Goal: Information Seeking & Learning: Learn about a topic

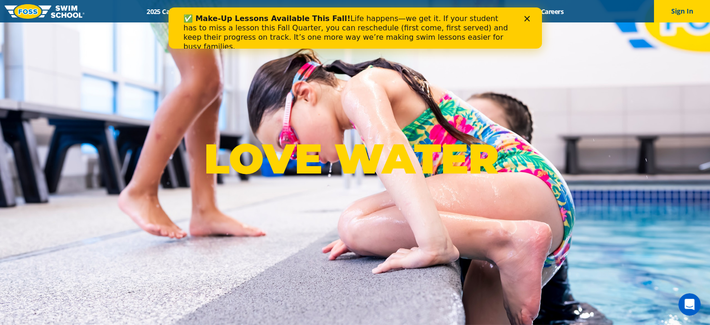
click at [439, 21] on div "✅ Make-Up Lessons Available This Fall! Life happens—we get it. If your student …" at bounding box center [355, 32] width 374 height 43
click at [439, 17] on polygon "Close" at bounding box center [527, 19] width 6 height 6
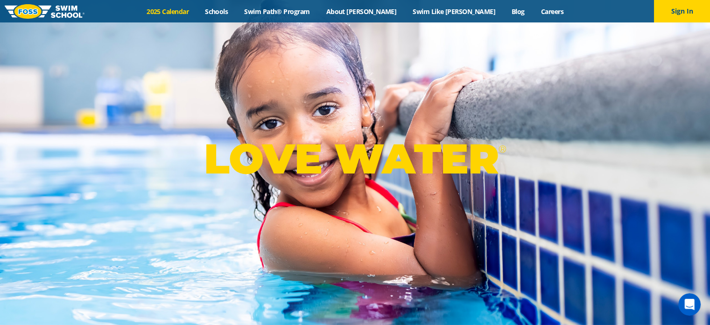
click at [197, 10] on link "2025 Calendar" at bounding box center [168, 11] width 58 height 9
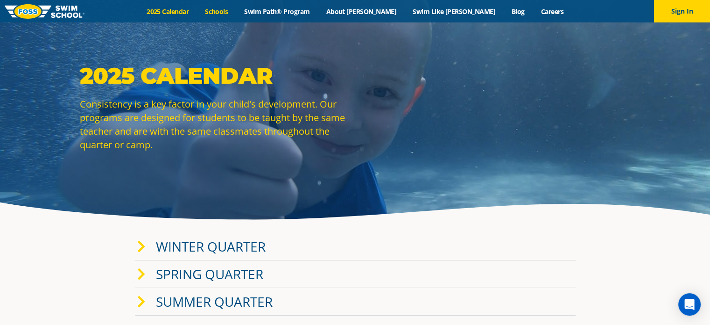
click at [236, 11] on link "Schools" at bounding box center [216, 11] width 39 height 9
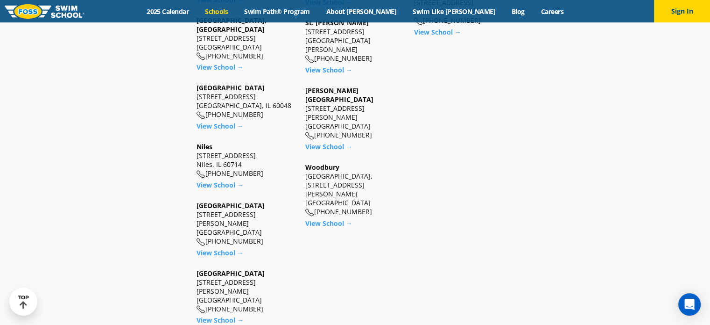
scroll to position [654, 0]
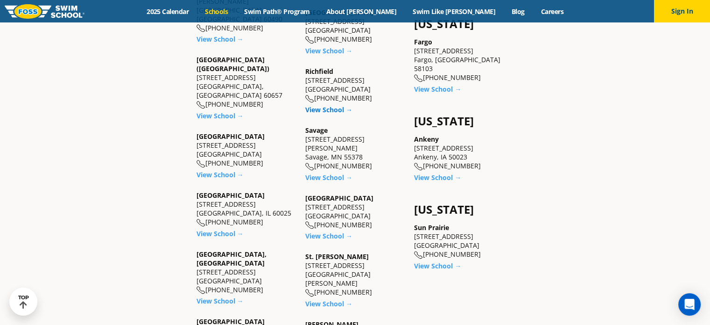
click at [320, 106] on link "View School →" at bounding box center [328, 109] width 47 height 9
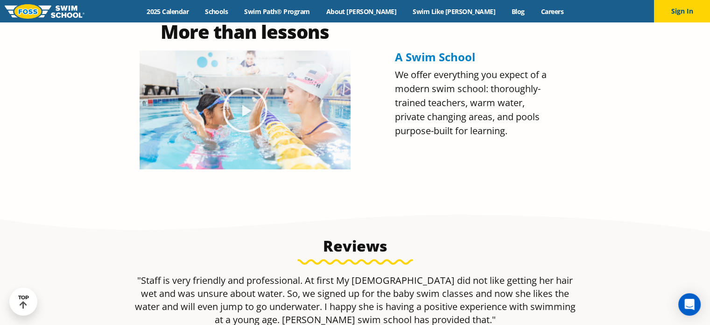
scroll to position [467, 0]
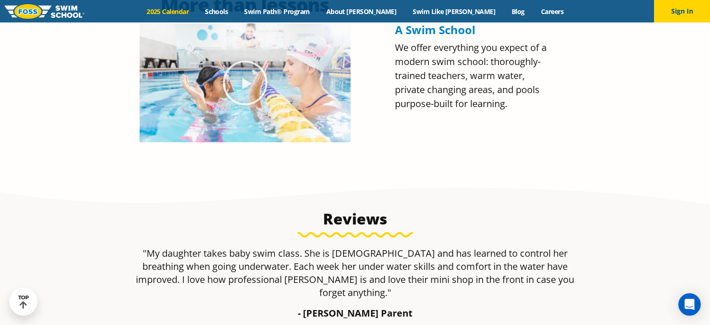
click at [197, 10] on link "2025 Calendar" at bounding box center [168, 11] width 58 height 9
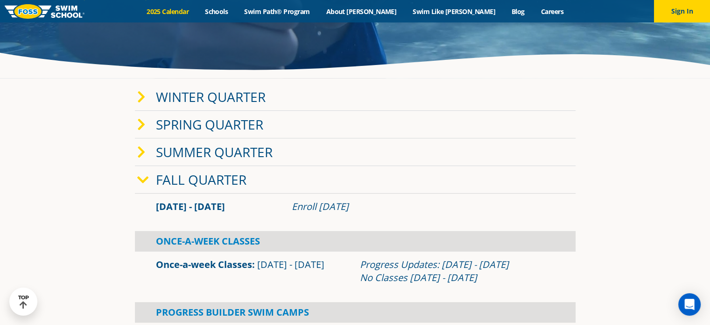
scroll to position [140, 0]
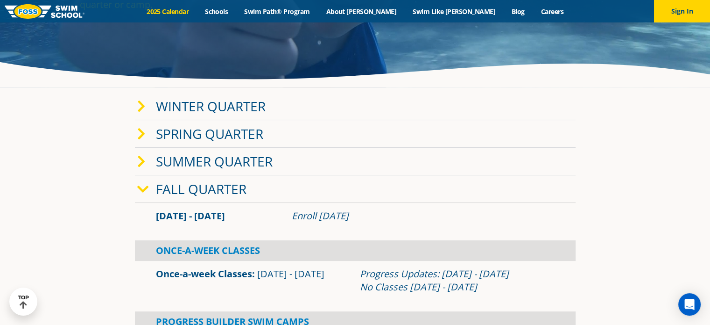
click at [143, 189] on icon at bounding box center [143, 189] width 12 height 13
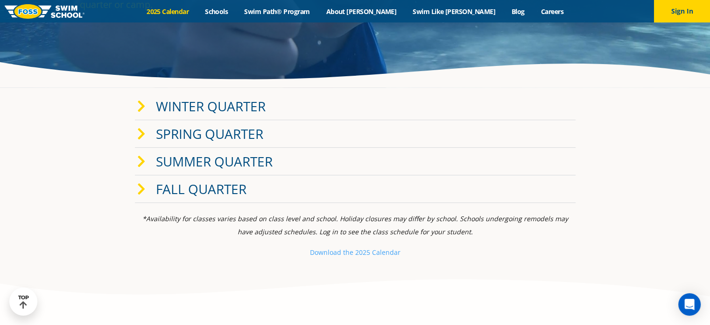
click at [145, 134] on span at bounding box center [146, 134] width 19 height 14
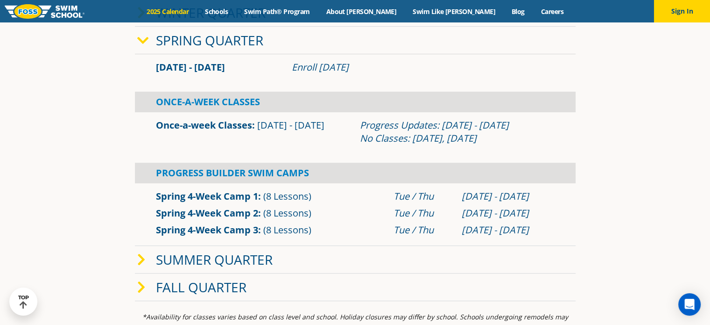
scroll to position [280, 0]
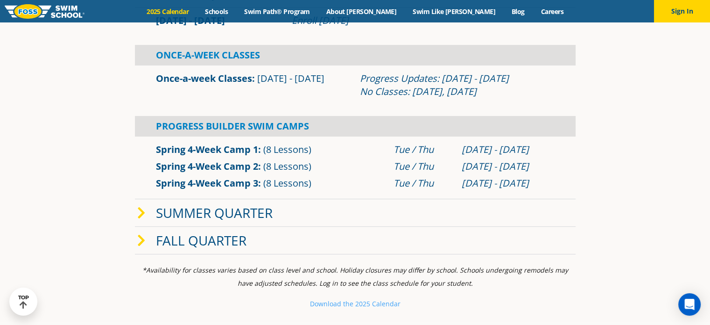
click at [136, 201] on div "Summer Quarter" at bounding box center [355, 213] width 441 height 28
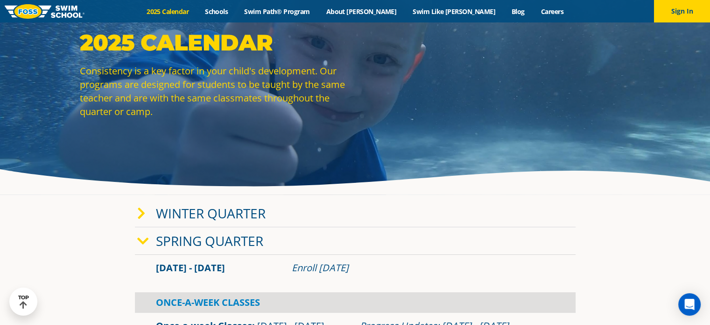
scroll to position [0, 0]
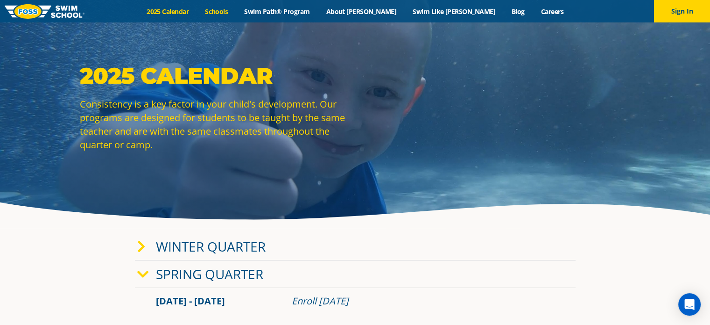
click at [236, 13] on link "Schools" at bounding box center [216, 11] width 39 height 9
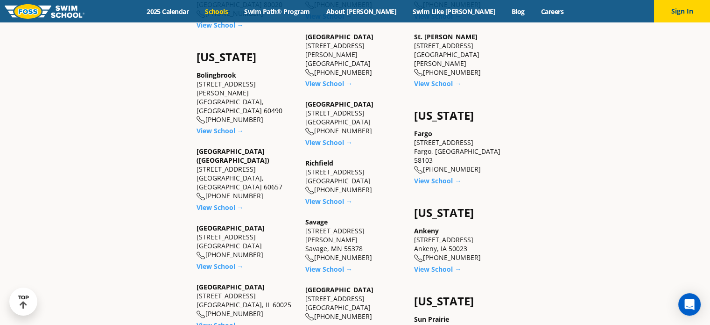
scroll to position [561, 0]
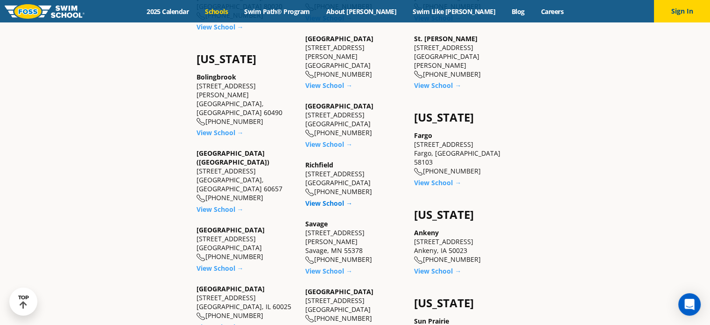
click at [331, 199] on link "View School →" at bounding box center [328, 203] width 47 height 9
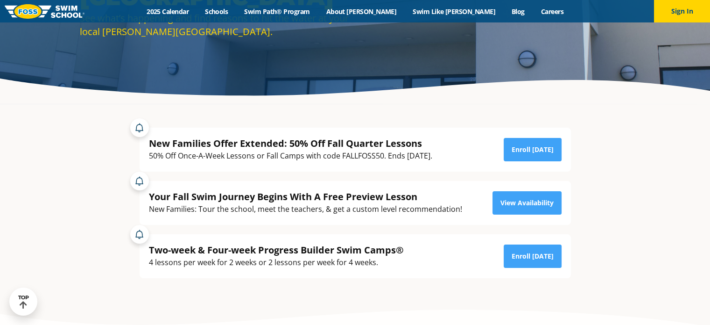
scroll to position [140, 0]
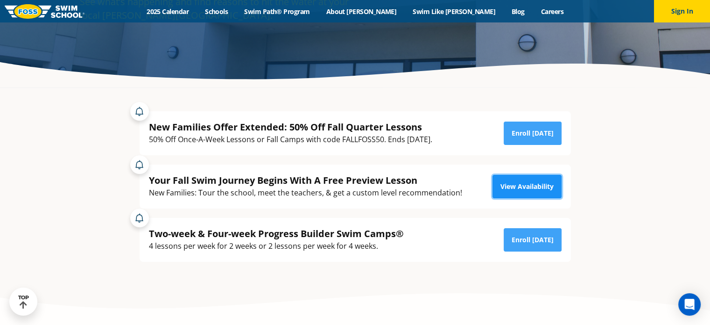
click at [519, 192] on link "View Availability" at bounding box center [527, 186] width 69 height 23
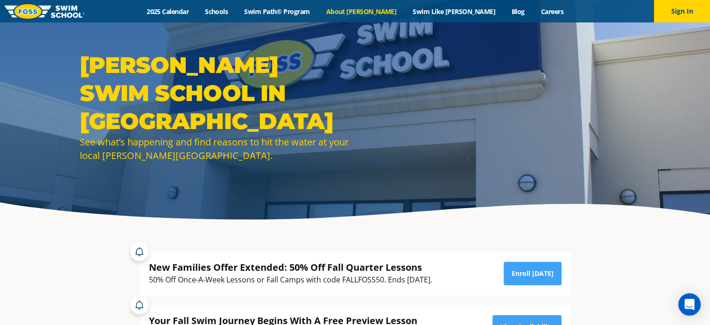
click at [373, 15] on link "About [PERSON_NAME]" at bounding box center [361, 11] width 87 height 9
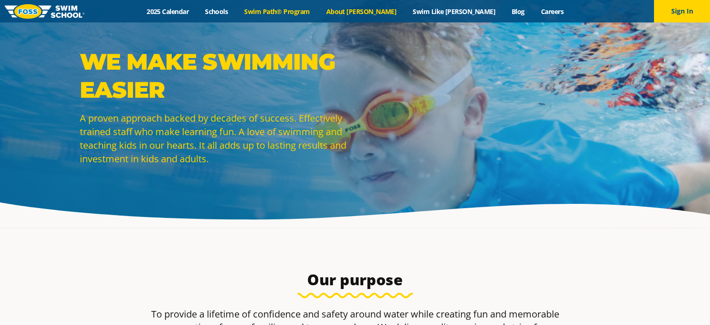
click at [317, 14] on link "Swim Path® Program" at bounding box center [277, 11] width 82 height 9
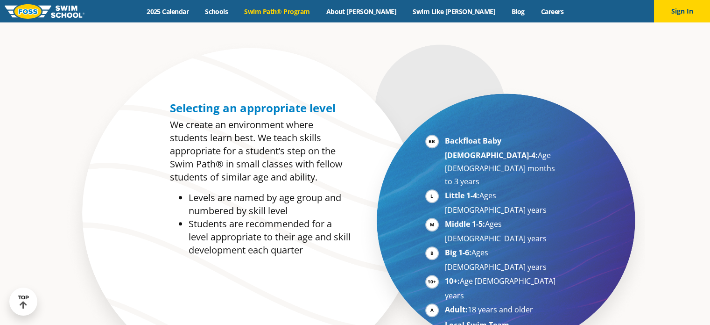
scroll to position [420, 0]
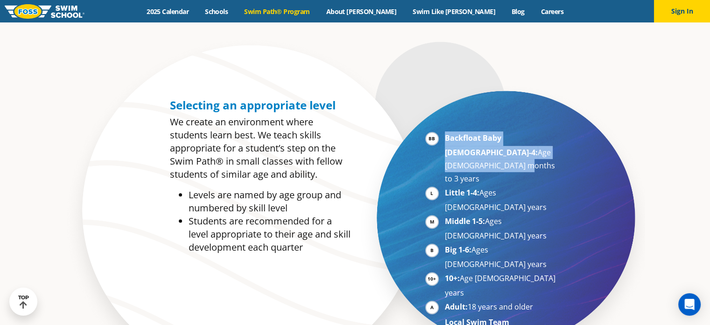
drag, startPoint x: 518, startPoint y: 150, endPoint x: 437, endPoint y: 136, distance: 81.6
click at [445, 136] on li "Backfloat Baby 1-4: Age 6 months to 3 years" at bounding box center [502, 158] width 114 height 54
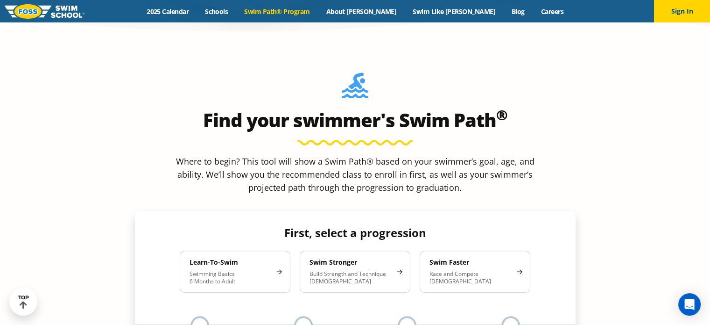
scroll to position [794, 0]
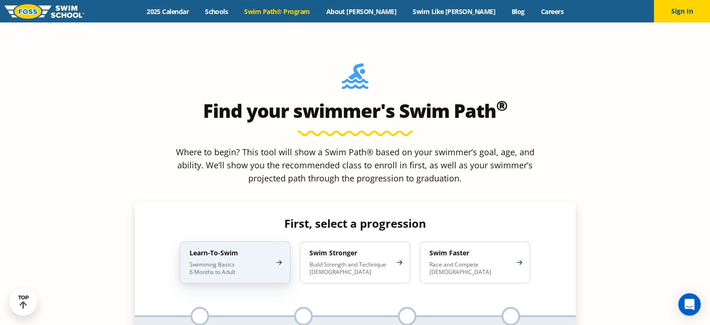
click at [256, 261] on p "Swimming Basics 6 Months to Adult" at bounding box center [231, 268] width 82 height 15
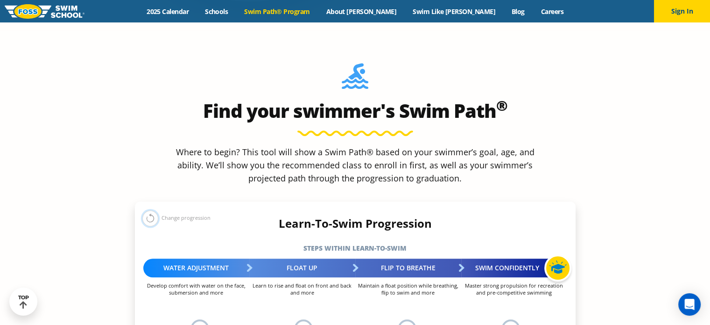
click at [146, 210] on button at bounding box center [150, 218] width 16 height 16
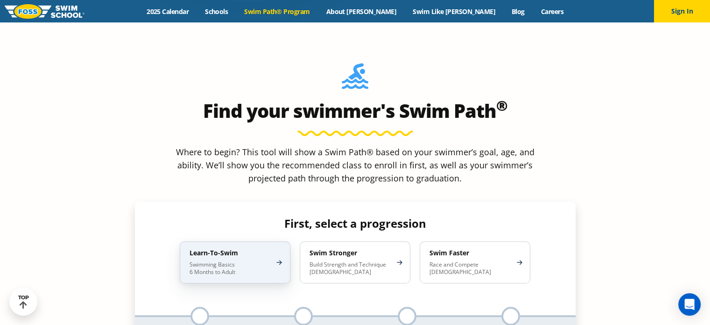
click at [249, 261] on p "Swimming Basics 6 Months to Adult" at bounding box center [231, 268] width 82 height 15
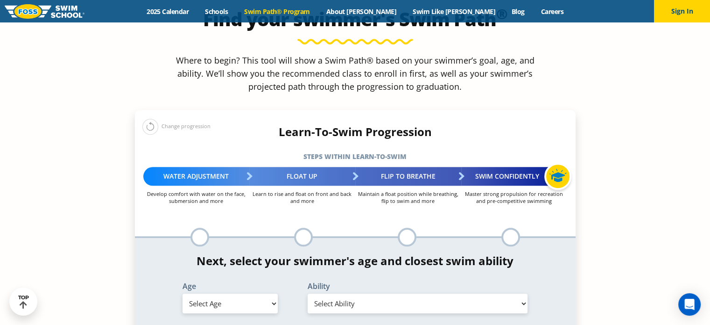
scroll to position [888, 0]
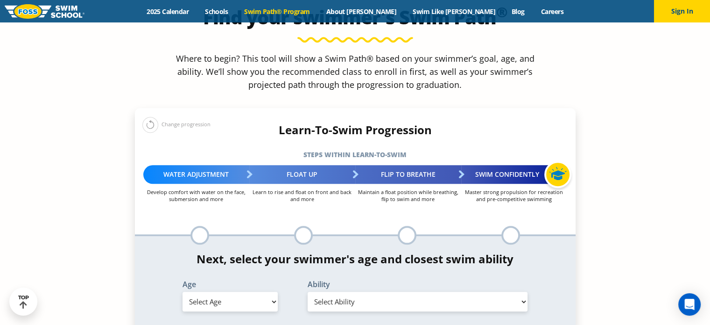
click at [255, 291] on select "Select Age [DEMOGRAPHIC_DATA] months - 1 year 1 year 2 years 3 years 4 years 5 …" at bounding box center [230, 301] width 95 height 20
select select "1-year"
click at [183, 291] on select "Select Age [DEMOGRAPHIC_DATA] months - 1 year 1 year 2 years 3 years 4 years 5 …" at bounding box center [230, 301] width 95 height 20
click at [373, 291] on select "Select Ability First in-water experience Comfortable with water poured over the…" at bounding box center [418, 301] width 220 height 20
click at [308, 291] on select "Select Ability First in-water experience Comfortable with water poured over the…" at bounding box center [418, 301] width 220 height 20
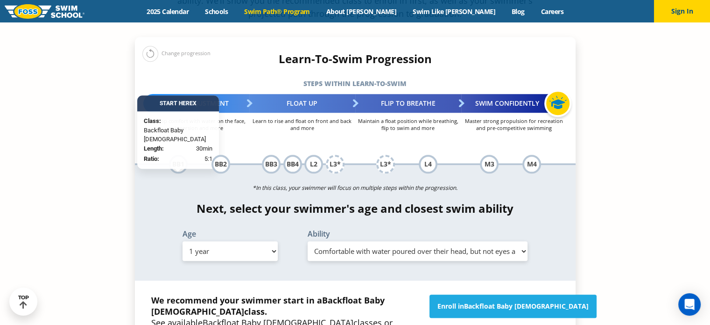
scroll to position [981, 0]
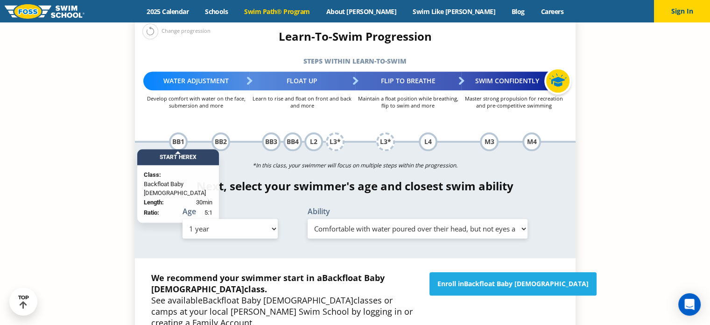
click at [503, 219] on select "Select Ability First in-water experience Comfortable with water poured over the…" at bounding box center [418, 229] width 220 height 20
click at [308, 219] on select "Select Ability First in-water experience Comfortable with water poured over the…" at bounding box center [418, 229] width 220 height 20
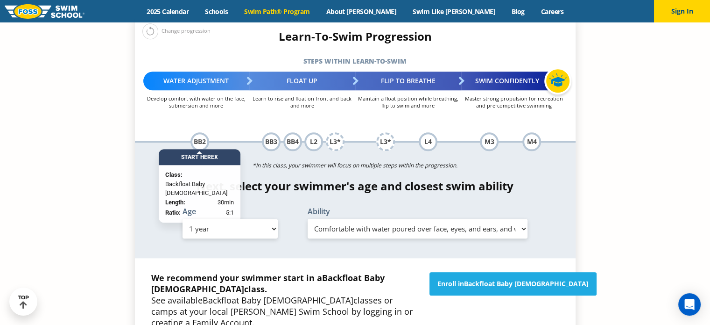
click at [454, 219] on select "Select Ability First in-water experience Comfortable with water poured over the…" at bounding box center [418, 229] width 220 height 20
select select "1-year-comfortable-with-water-poured-over-their-head-but-not-eyes-and-ears"
click at [308, 219] on select "Select Ability First in-water experience Comfortable with water poured over the…" at bounding box center [418, 229] width 220 height 20
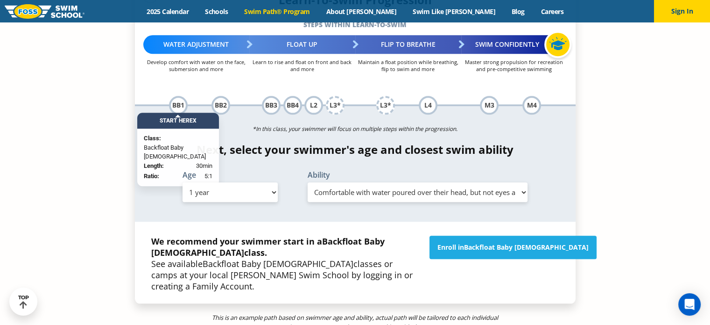
scroll to position [1028, 0]
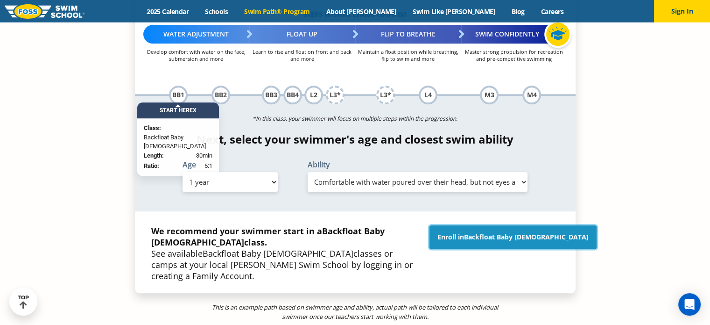
click at [501, 232] on span "Backfloat Baby [DEMOGRAPHIC_DATA]" at bounding box center [526, 236] width 125 height 9
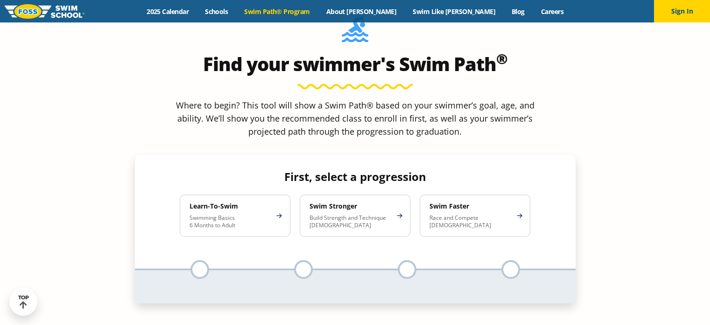
scroll to position [747, 0]
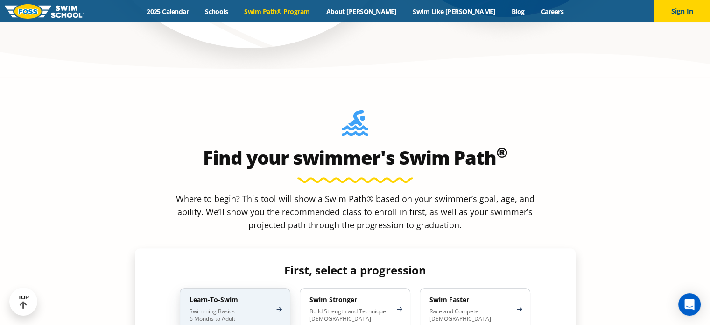
click at [264, 307] on p "Swimming Basics 6 Months to Adult" at bounding box center [231, 314] width 82 height 15
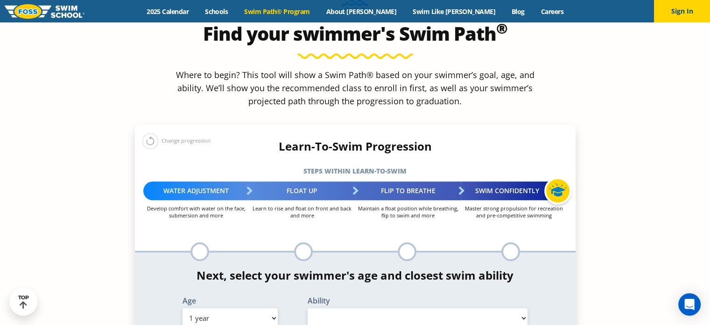
scroll to position [888, 0]
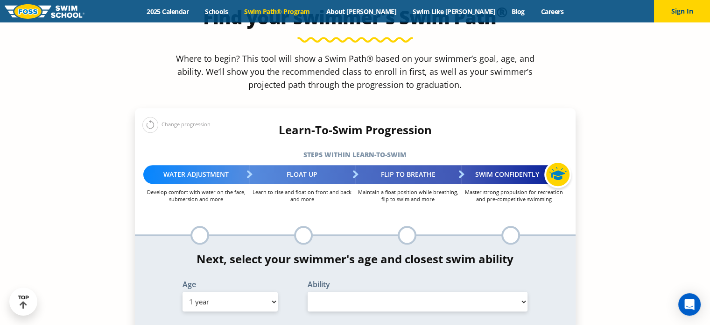
click at [268, 291] on select "Select Age [DEMOGRAPHIC_DATA] months - 1 year 1 year 2 years 3 years 4 years 5 …" at bounding box center [230, 301] width 95 height 20
click at [371, 291] on select "Select Ability" at bounding box center [418, 301] width 220 height 20
select select "false"
click at [308, 291] on select "Select Ability" at bounding box center [418, 301] width 220 height 20
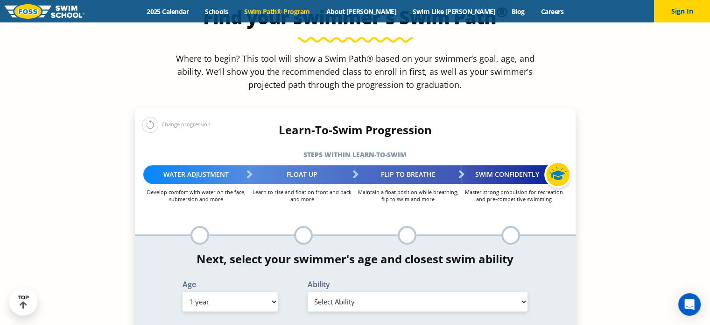
click at [273, 291] on select "Select Age [DEMOGRAPHIC_DATA] months - 1 year 1 year 2 years 3 years 4 years 5 …" at bounding box center [230, 301] width 95 height 20
click at [183, 291] on select "Select Age [DEMOGRAPHIC_DATA] months - 1 year 1 year 2 years 3 years 4 years 5 …" at bounding box center [230, 301] width 95 height 20
click at [255, 291] on select "Select Age [DEMOGRAPHIC_DATA] months - 1 year 1 year 2 years 3 years 4 years 5 …" at bounding box center [230, 301] width 95 height 20
select select "1-year"
click at [183, 291] on select "Select Age [DEMOGRAPHIC_DATA] months - 1 year 1 year 2 years 3 years 4 years 5 …" at bounding box center [230, 301] width 95 height 20
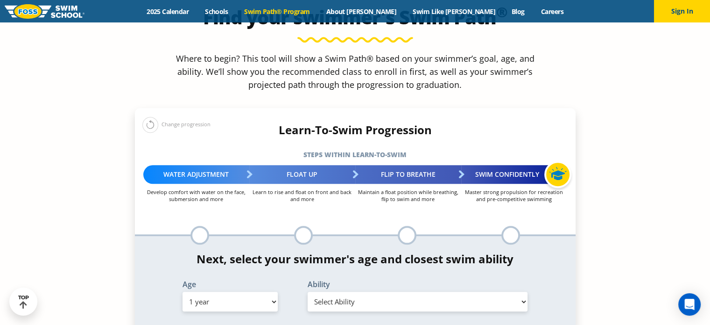
click at [396, 280] on div "Ability Select Ability First in-water experience Comfortable with water poured …" at bounding box center [418, 297] width 250 height 34
click at [396, 291] on select "Select Ability First in-water experience Comfortable with water poured over the…" at bounding box center [418, 301] width 220 height 20
click at [308, 291] on select "Select Ability First in-water experience Comfortable with water poured over the…" at bounding box center [418, 301] width 220 height 20
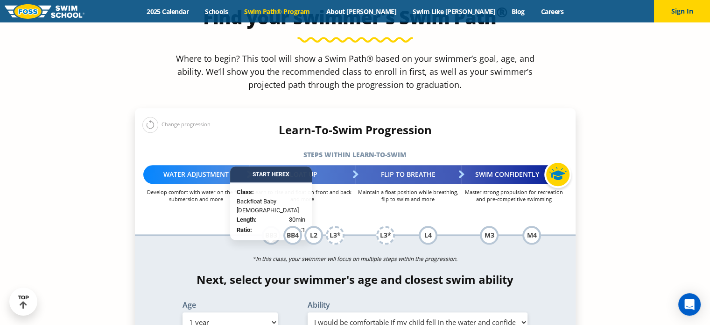
scroll to position [934, 0]
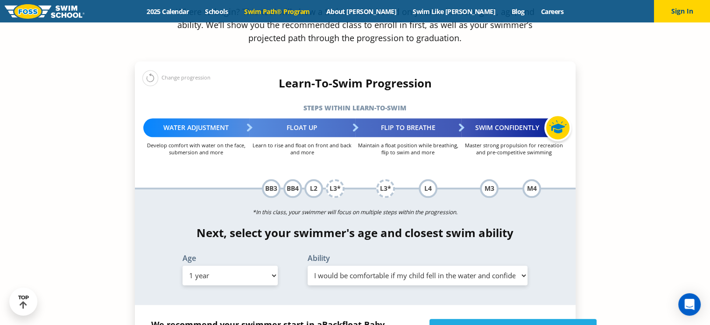
click at [271, 265] on select "Select Age [DEMOGRAPHIC_DATA] months - 1 year 1 year 2 years 3 years 4 years 5 …" at bounding box center [230, 275] width 95 height 20
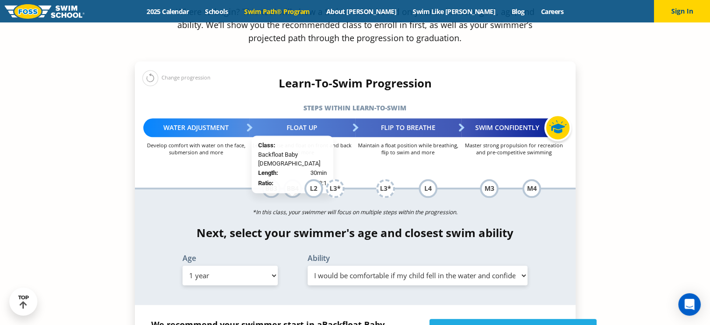
click at [183, 265] on select "Select Age [DEMOGRAPHIC_DATA] months - 1 year 1 year 2 years 3 years 4 years 5 …" at bounding box center [230, 275] width 95 height 20
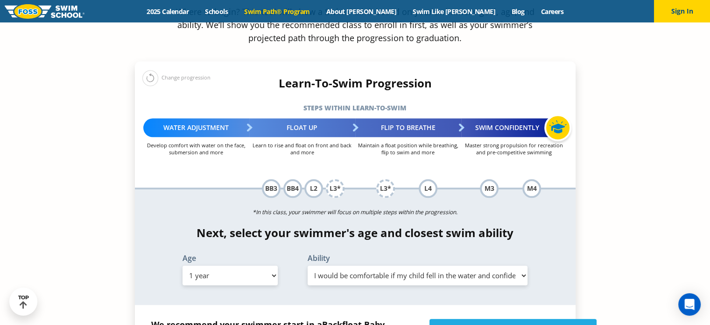
click at [383, 265] on select "Select Ability First in-water experience Comfortable with water poured over the…" at bounding box center [418, 275] width 220 height 20
select select "1-year-comfortable-with-water-poured-over-their-head-but-not-eyes-and-ears"
click at [308, 265] on select "Select Ability First in-water experience Comfortable with water poured over the…" at bounding box center [418, 275] width 220 height 20
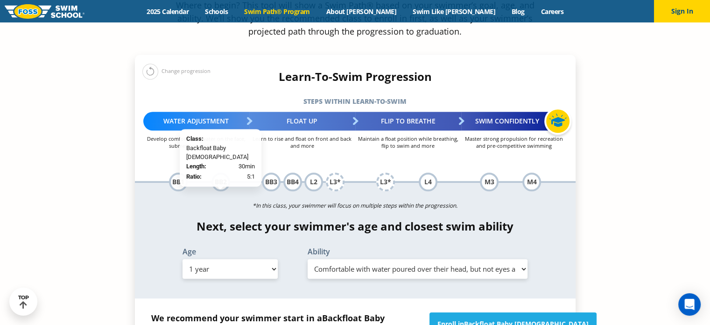
scroll to position [981, 0]
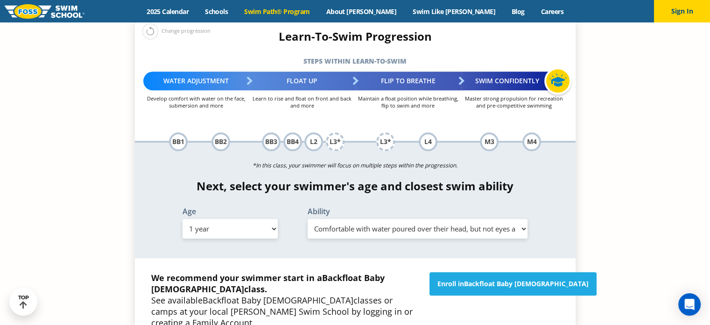
click at [394, 219] on select "Select Ability First in-water experience Comfortable with water poured over the…" at bounding box center [418, 229] width 220 height 20
click at [308, 219] on select "Select Ability First in-water experience Comfortable with water poured over the…" at bounding box center [418, 229] width 220 height 20
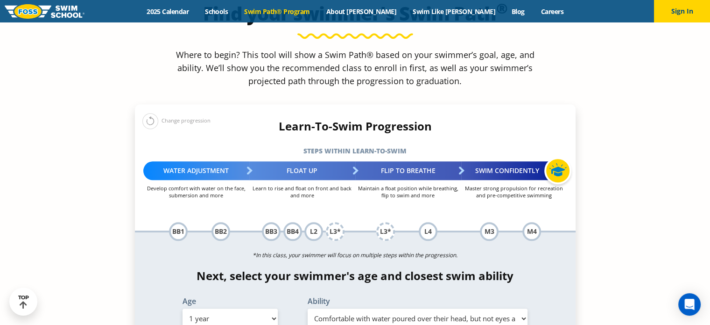
scroll to position [888, 0]
